Goal: Communication & Community: Answer question/provide support

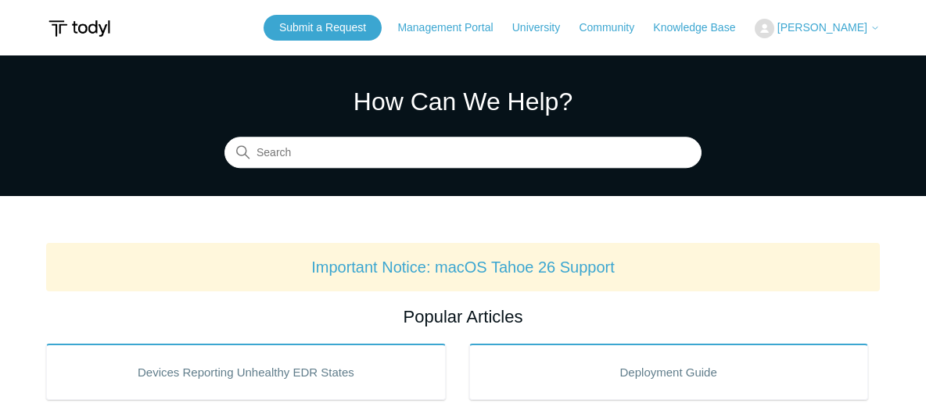
click at [845, 31] on span "[PERSON_NAME]" at bounding box center [822, 27] width 90 height 13
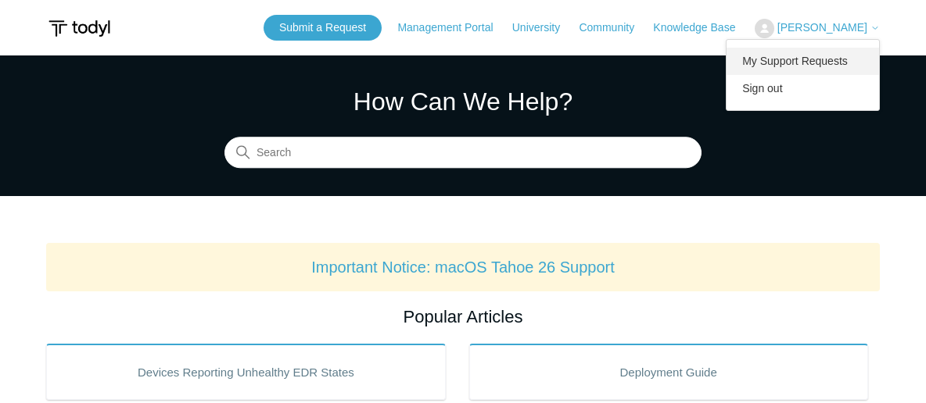
click at [823, 59] on link "My Support Requests" at bounding box center [802, 61] width 152 height 27
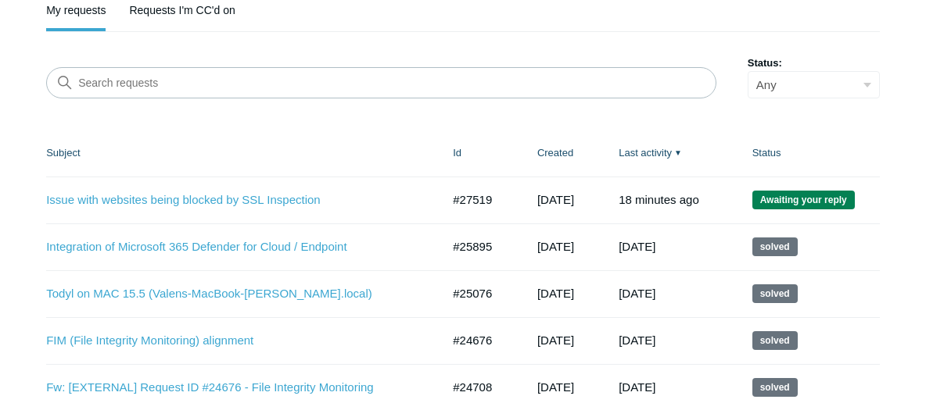
scroll to position [178, 0]
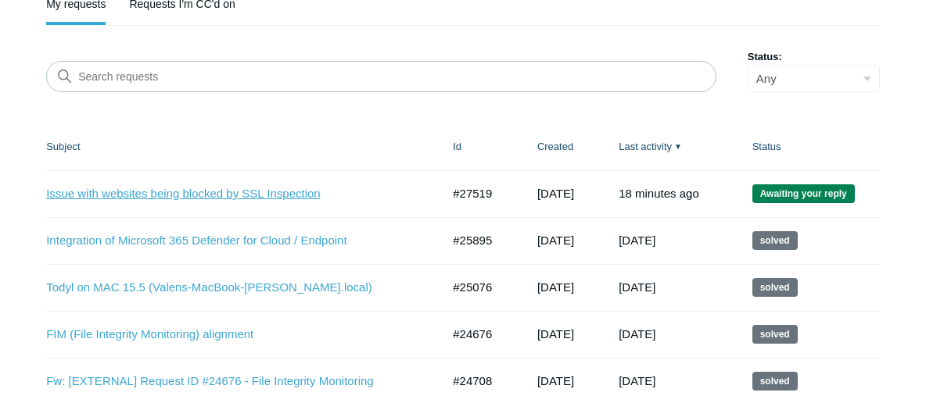
click at [188, 195] on link "Issue with websites being blocked by SSL Inspection" at bounding box center [231, 194] width 371 height 18
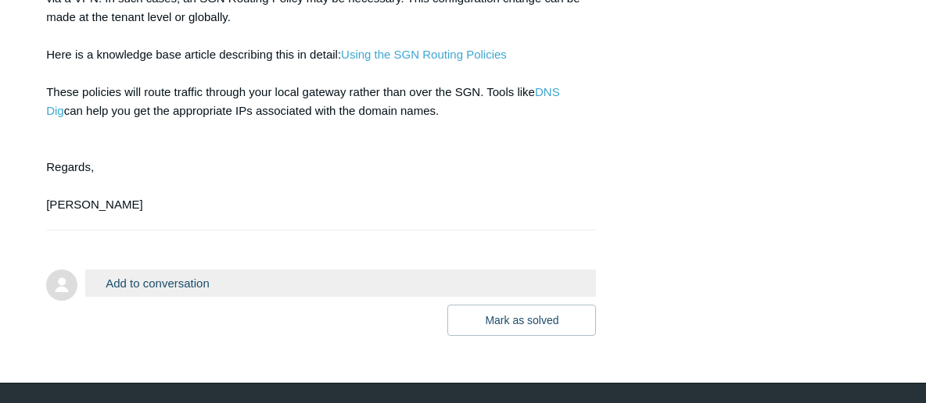
scroll to position [1340, 0]
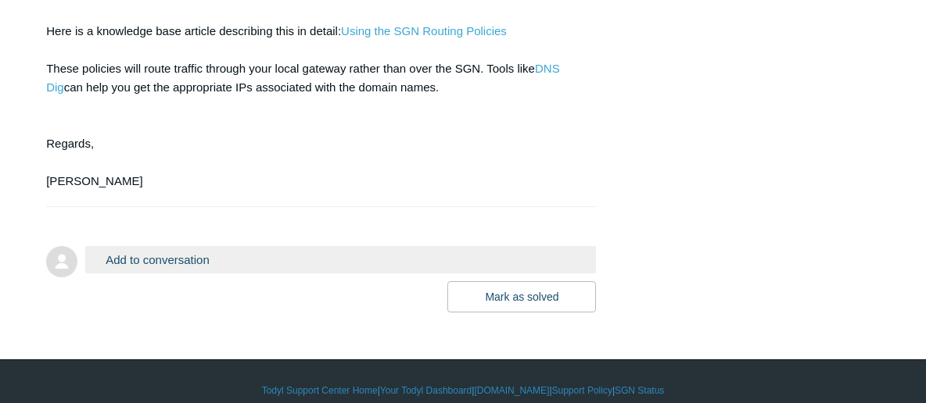
click at [206, 264] on button "Add to conversation" at bounding box center [340, 259] width 510 height 27
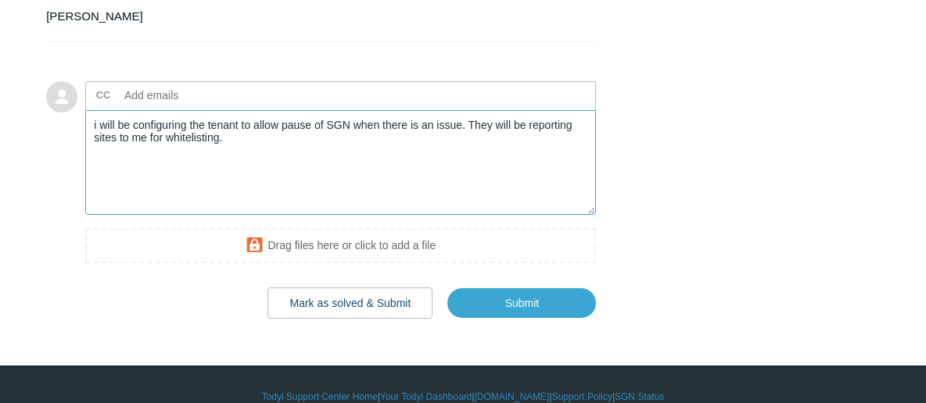
scroll to position [1518, 0]
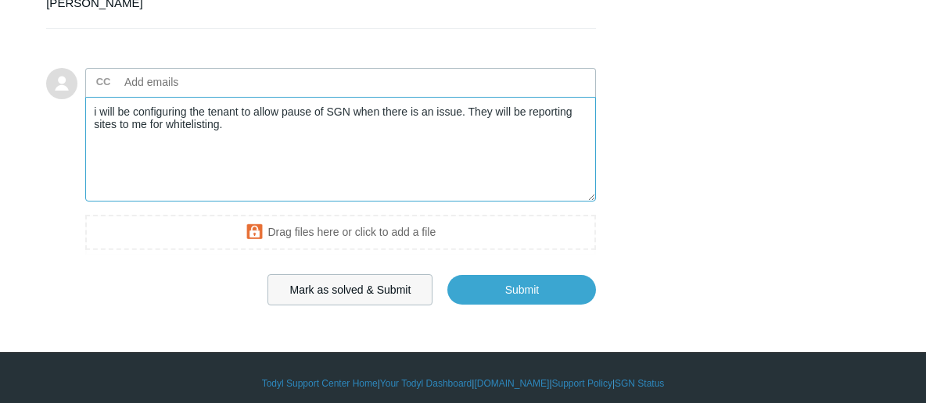
type textarea "i will be configuring the tenant to allow pause of SGN when there is an issue. …"
click at [298, 295] on button "Mark as solved & Submit" at bounding box center [349, 289] width 165 height 31
